Goal: Transaction & Acquisition: Book appointment/travel/reservation

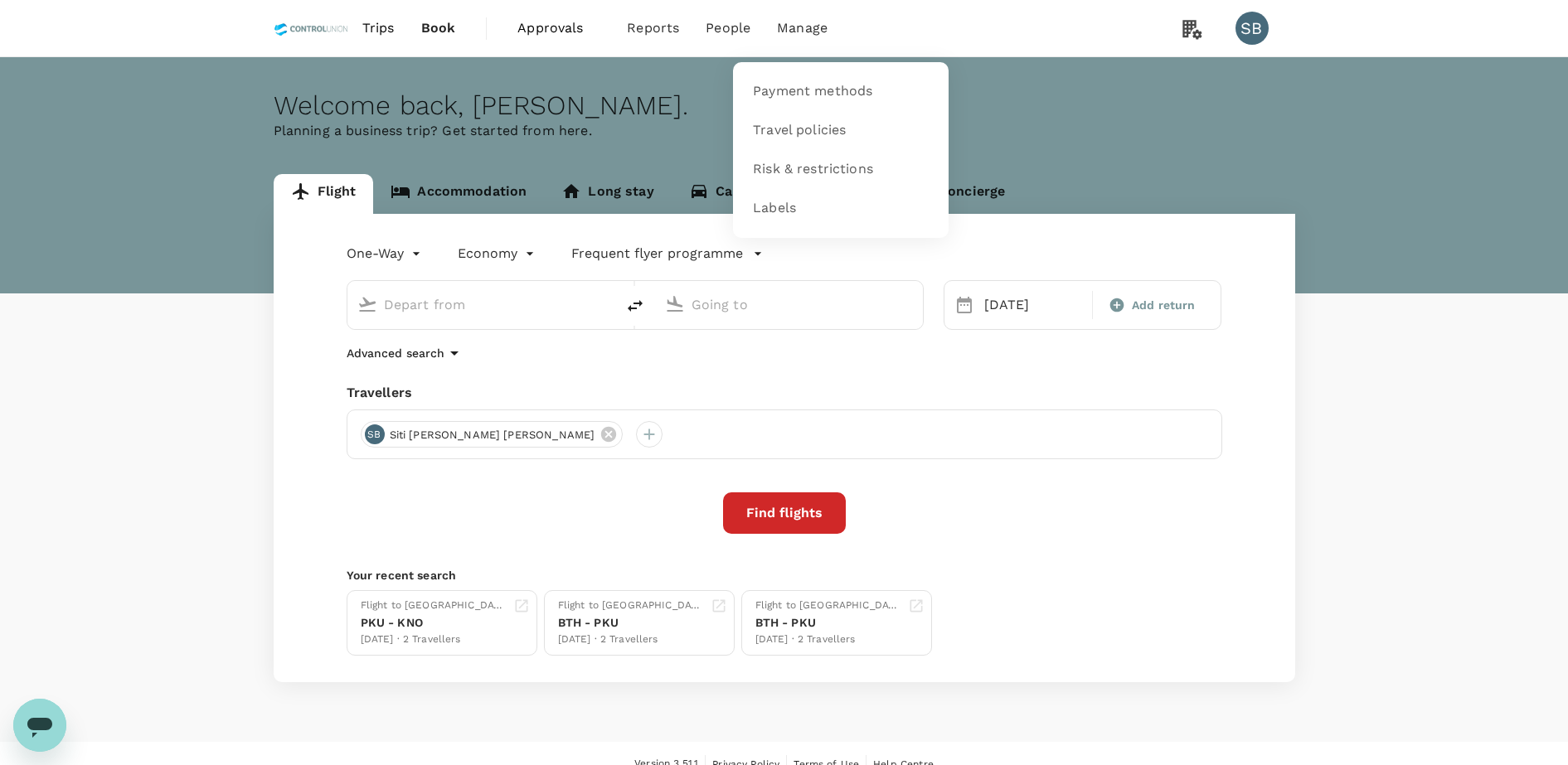
type input "[GEOGRAPHIC_DATA] Intl (KNO)"
type input "Kuala Lumpur Intl ([GEOGRAPHIC_DATA])"
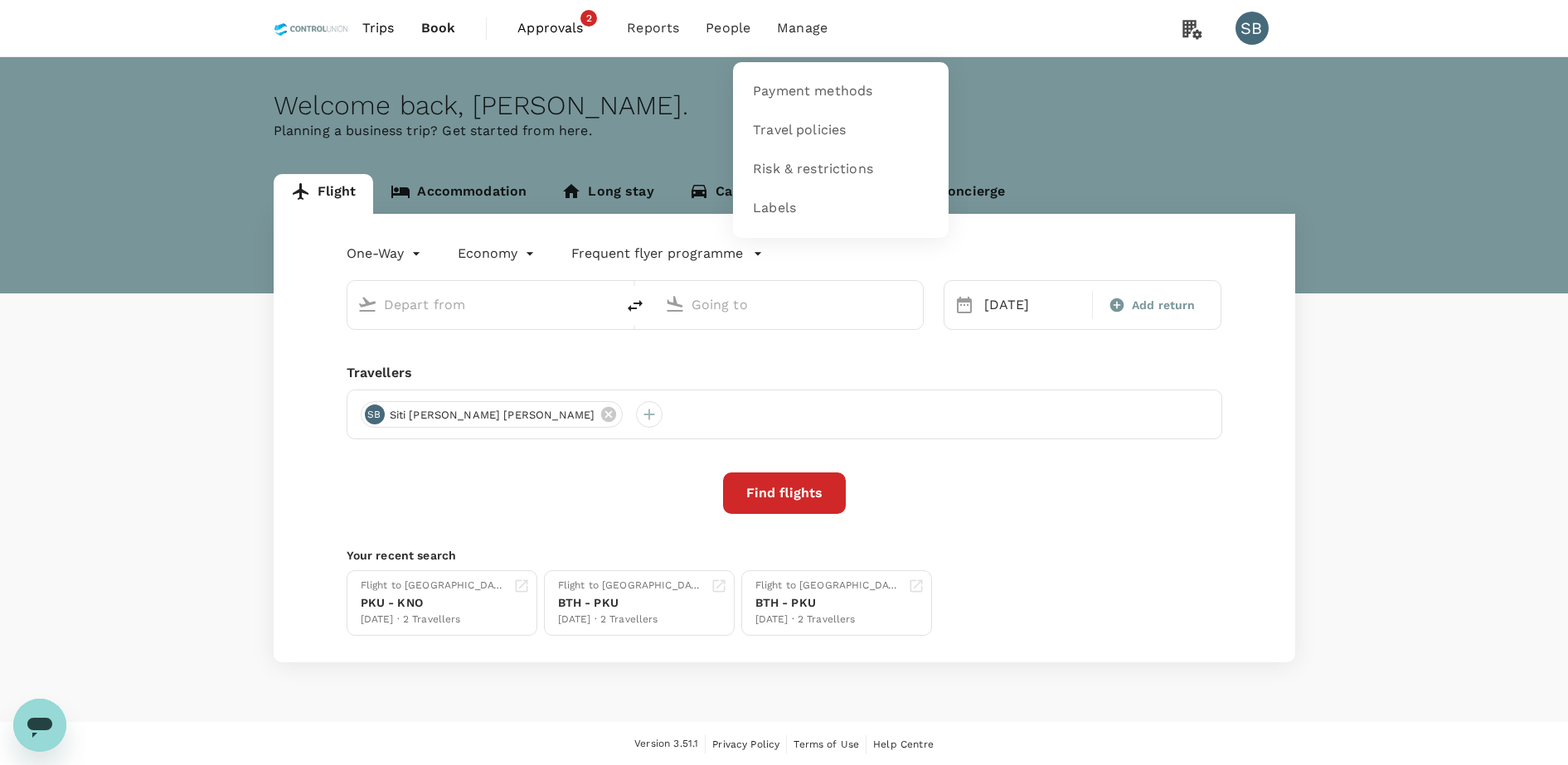
type input "[GEOGRAPHIC_DATA] Intl (KNO)"
type input "Kuala Lumpur Intl ([GEOGRAPHIC_DATA])"
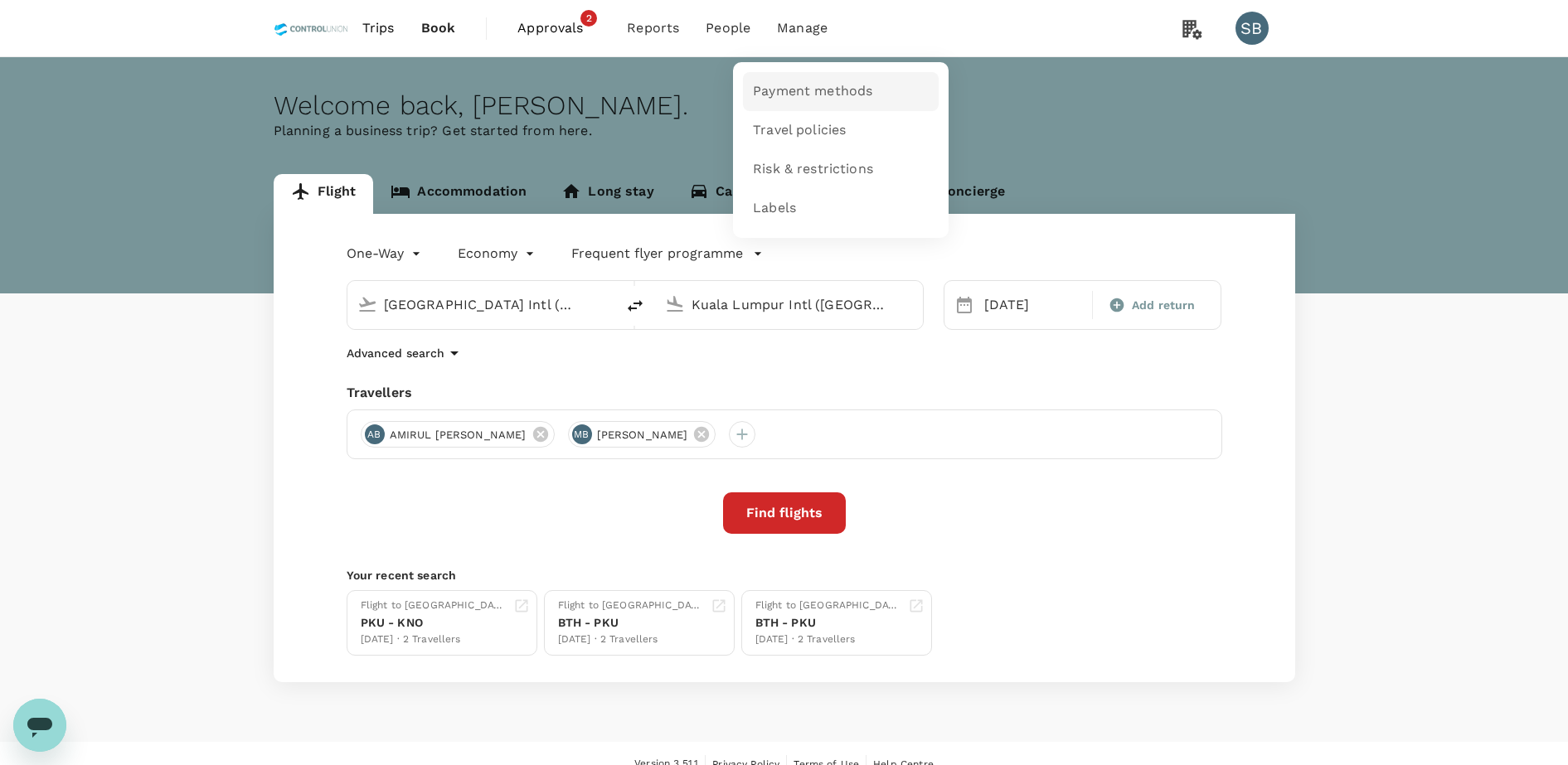
click at [825, 91] on span "Payment methods" at bounding box center [812, 92] width 120 height 20
